Goal: Information Seeking & Learning: Check status

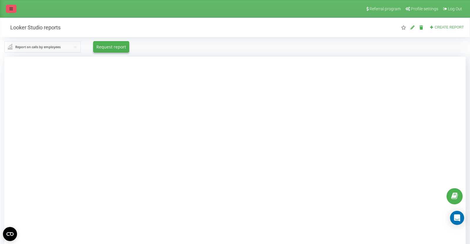
click at [11, 11] on icon at bounding box center [11, 9] width 4 height 4
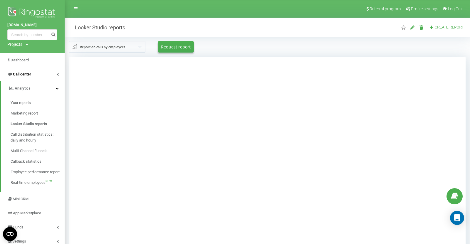
click at [23, 79] on link "Call center" at bounding box center [32, 74] width 65 height 14
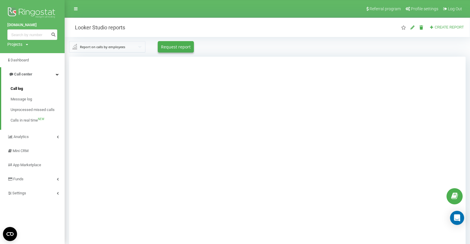
click at [21, 90] on span "Call log" at bounding box center [17, 89] width 12 height 6
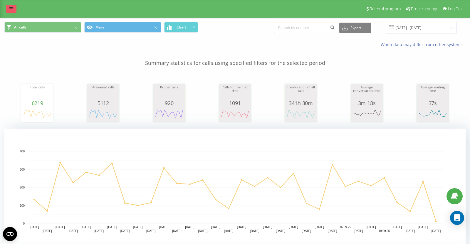
click at [10, 10] on icon at bounding box center [11, 9] width 4 height 4
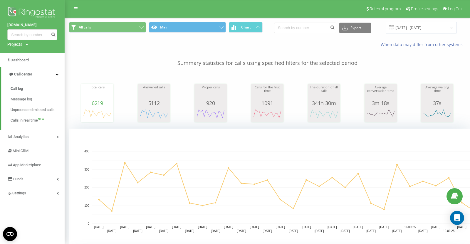
click at [385, 56] on p "Summary statistics for calls using specified filters for the selected period" at bounding box center [267, 57] width 397 height 19
click at [420, 28] on input "[DATE] - [DATE]" at bounding box center [421, 27] width 71 height 11
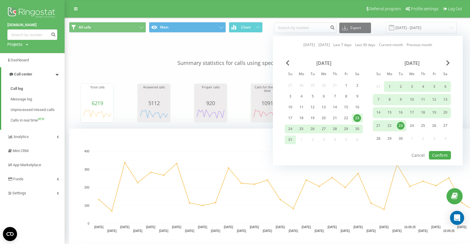
click at [398, 124] on div "23" at bounding box center [401, 126] width 8 height 8
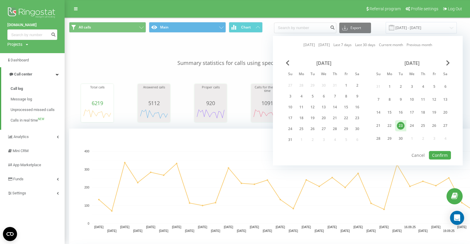
click at [398, 124] on div "23" at bounding box center [401, 126] width 8 height 8
click at [437, 152] on button "Confirm" at bounding box center [440, 155] width 22 height 9
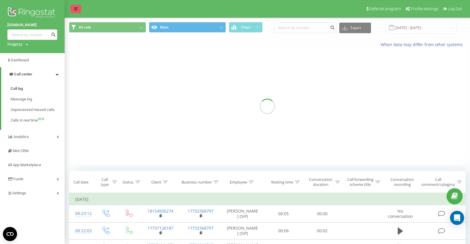
click at [77, 9] on icon at bounding box center [76, 9] width 4 height 4
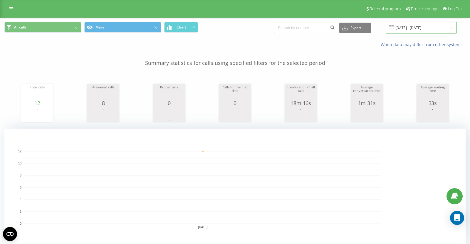
click at [429, 30] on input "23.09.2025 - 23.09.2025" at bounding box center [421, 27] width 71 height 11
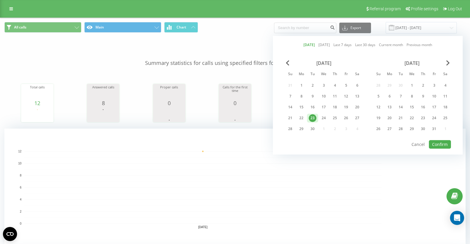
click at [325, 43] on link "[DATE]" at bounding box center [324, 45] width 11 height 6
click at [445, 143] on button "Confirm" at bounding box center [440, 144] width 22 height 9
type input "22.09.2025 - 22.09.2025"
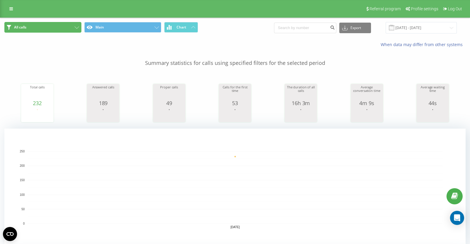
click at [64, 27] on button "All calls" at bounding box center [42, 27] width 77 height 11
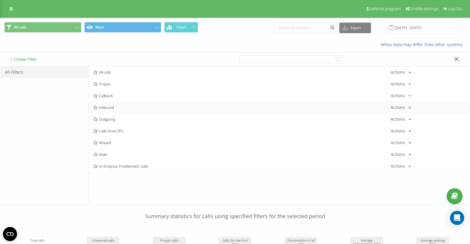
click at [109, 110] on div "Inbound Actions Edit Copy Delete Default Share" at bounding box center [279, 108] width 381 height 12
click at [104, 104] on div "Inbound Actions Edit Copy Delete Default Share" at bounding box center [279, 108] width 381 height 12
click at [110, 106] on span "Inbound" at bounding box center [242, 108] width 298 height 4
click at [0, 0] on div at bounding box center [0, 0] width 0 height 0
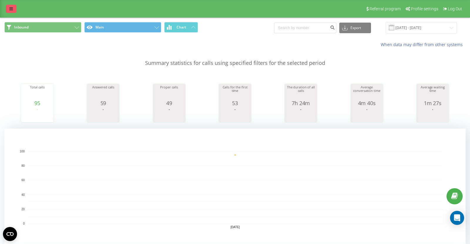
click at [13, 11] on link at bounding box center [11, 9] width 11 height 8
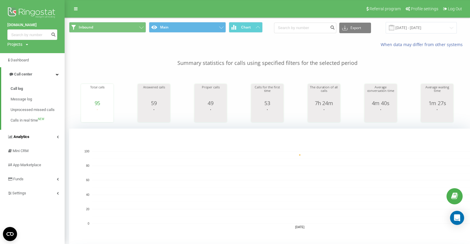
click at [48, 135] on link "Analytics" at bounding box center [32, 137] width 65 height 14
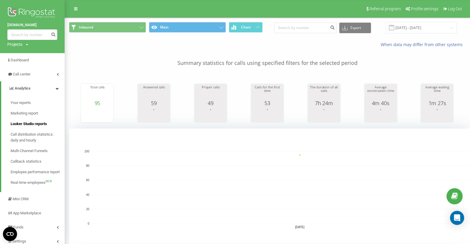
click at [38, 123] on span "Looker Studio reports" at bounding box center [29, 124] width 36 height 6
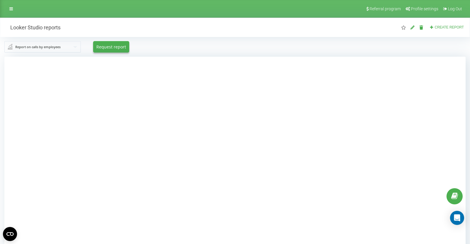
click at [74, 177] on div at bounding box center [235, 179] width 462 height 244
click at [58, 88] on div at bounding box center [235, 179] width 462 height 244
click at [11, 13] on div "Referral program Profile settings Log Out" at bounding box center [235, 9] width 470 height 18
click at [11, 11] on icon at bounding box center [11, 9] width 4 height 4
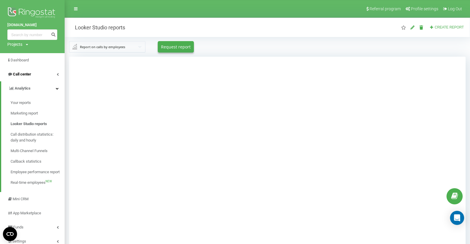
click at [20, 72] on span "Call center" at bounding box center [22, 74] width 18 height 4
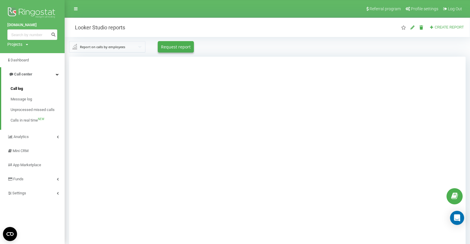
click at [20, 90] on span "Call log" at bounding box center [17, 89] width 12 height 6
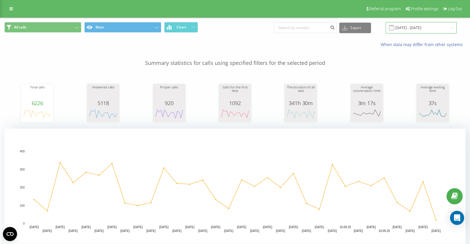
click at [407, 26] on input "[DATE] - [DATE]" at bounding box center [421, 27] width 71 height 11
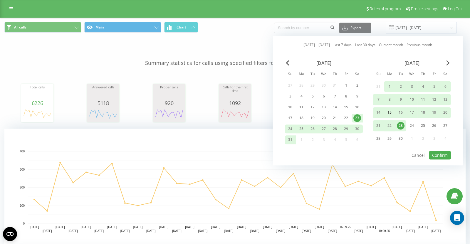
click at [391, 112] on div "15" at bounding box center [390, 113] width 8 height 8
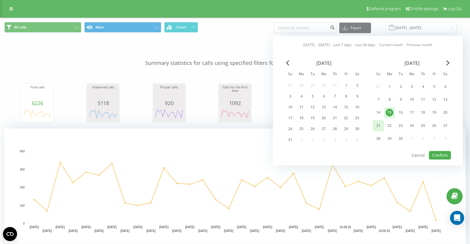
click at [382, 124] on div "21" at bounding box center [379, 126] width 8 height 8
click at [440, 153] on button "Confirm" at bounding box center [440, 155] width 22 height 9
type input "[DATE] - [DATE]"
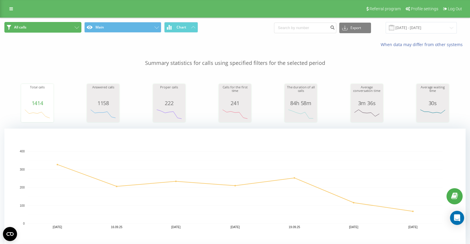
click at [73, 29] on button "All calls" at bounding box center [42, 27] width 77 height 11
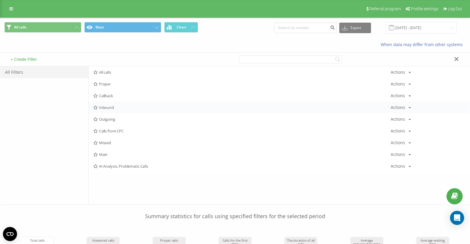
click at [130, 108] on span "Inbound" at bounding box center [242, 108] width 298 height 4
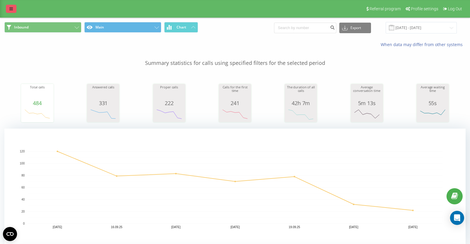
click at [13, 9] on icon at bounding box center [11, 9] width 4 height 4
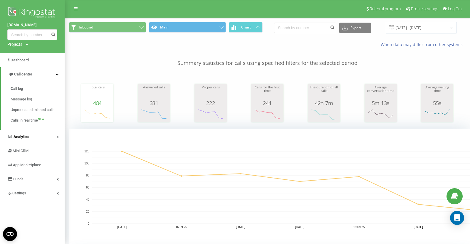
click at [29, 137] on span "Analytics" at bounding box center [22, 137] width 16 height 4
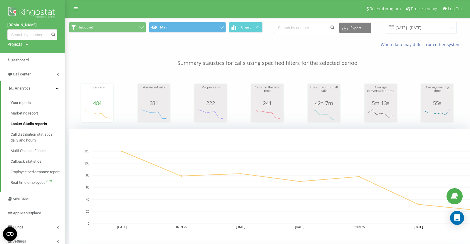
click at [32, 124] on span "Looker Studio reports" at bounding box center [29, 124] width 36 height 6
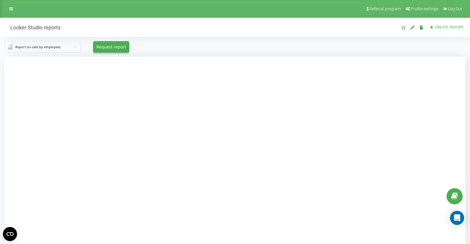
click at [70, 162] on div at bounding box center [235, 179] width 462 height 244
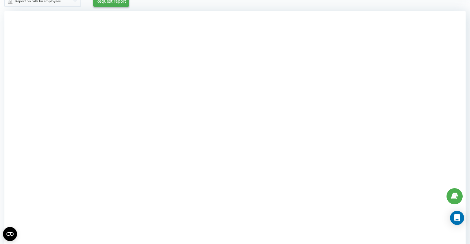
scroll to position [61, 0]
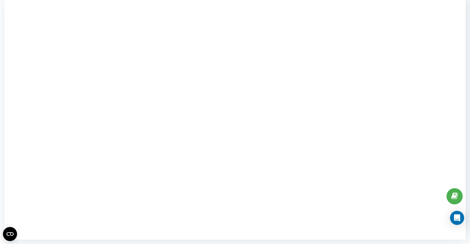
click at [75, 161] on div at bounding box center [235, 118] width 462 height 244
